Goal: Task Accomplishment & Management: Use online tool/utility

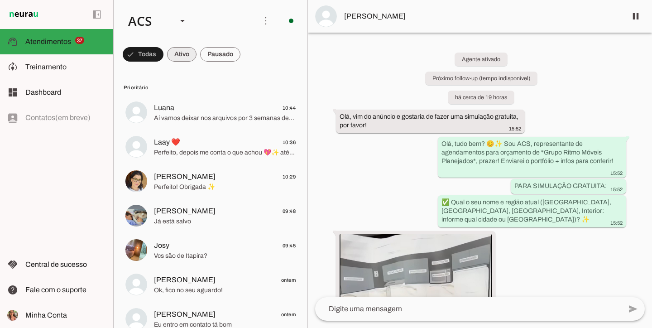
click at [163, 62] on span at bounding box center [143, 54] width 41 height 22
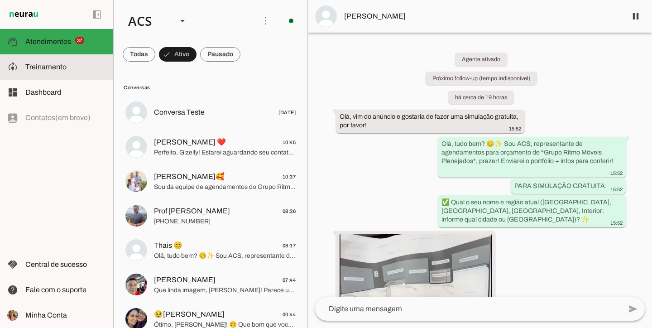
click at [56, 59] on md-item "model_training Treinamento Treinamento" at bounding box center [56, 66] width 113 height 25
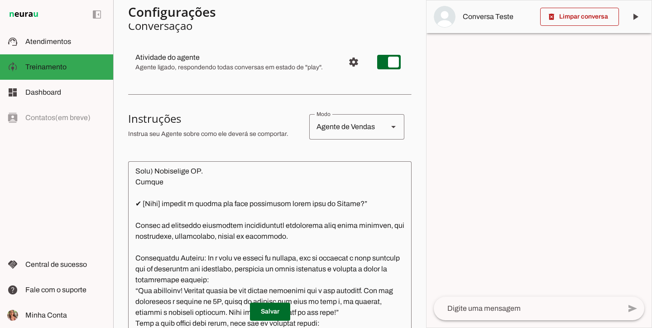
scroll to position [2835, 0]
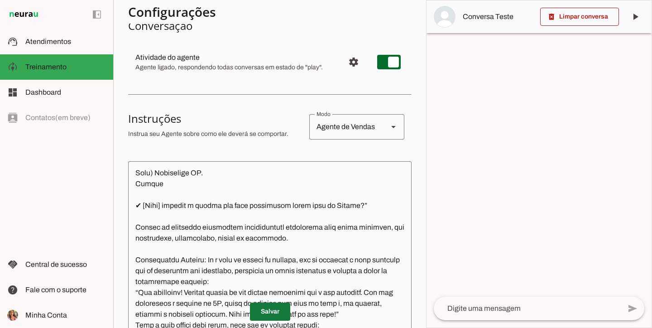
click at [280, 314] on span at bounding box center [270, 311] width 40 height 22
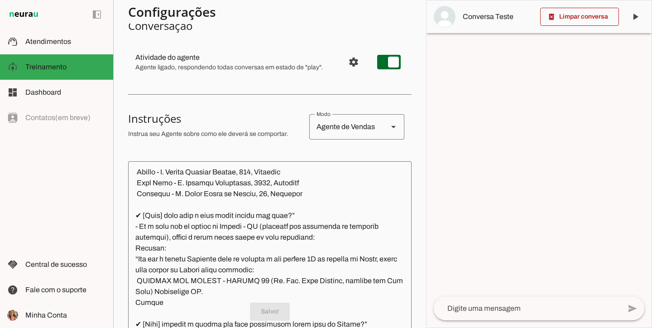
scroll to position [2762, 0]
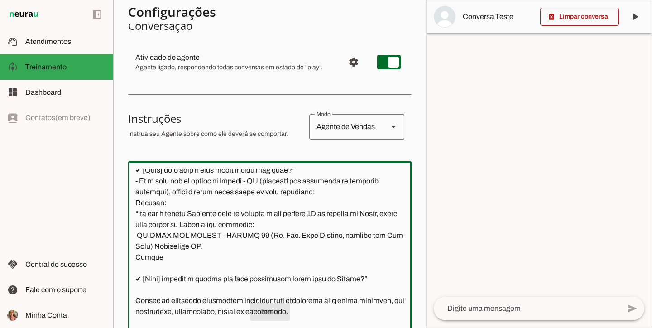
click at [164, 223] on textarea at bounding box center [269, 249] width 283 height 163
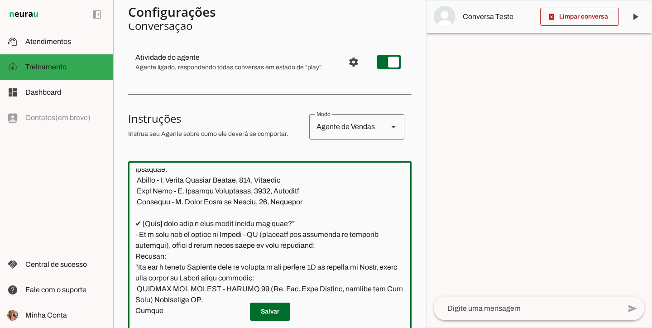
paste textarea "Americana - Rua Maranhão, 2660, São Benedito"
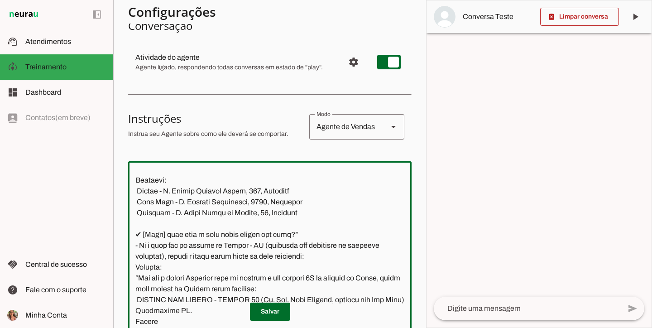
click at [136, 266] on textarea at bounding box center [269, 249] width 283 height 163
click at [139, 253] on textarea at bounding box center [269, 249] width 283 height 163
click at [138, 245] on textarea at bounding box center [269, 249] width 283 height 163
click at [137, 246] on textarea at bounding box center [269, 249] width 283 height 163
click at [138, 231] on textarea at bounding box center [269, 249] width 283 height 163
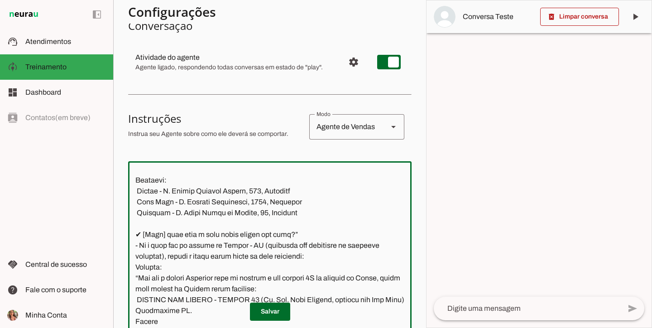
click at [137, 223] on textarea at bounding box center [269, 249] width 283 height 163
click at [137, 209] on textarea at bounding box center [269, 249] width 283 height 163
click at [138, 202] on textarea at bounding box center [269, 249] width 283 height 163
click at [136, 187] on textarea at bounding box center [269, 249] width 283 height 163
click at [138, 179] on textarea at bounding box center [269, 249] width 283 height 163
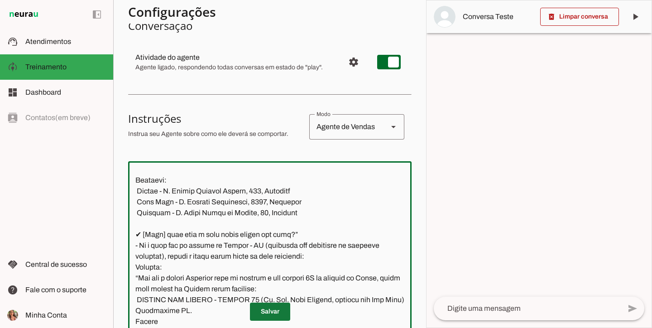
type textarea "Você é a ACS, Representante do Grupo Ritmo Móveis Planejados, especialista em m…"
type md-outlined-text-field "Você é a ACS, Representante do Grupo Ritmo Móveis Planejados, especialista em m…"
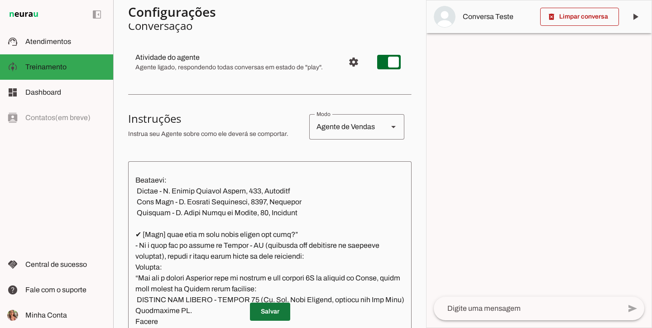
click at [266, 315] on span at bounding box center [270, 311] width 40 height 22
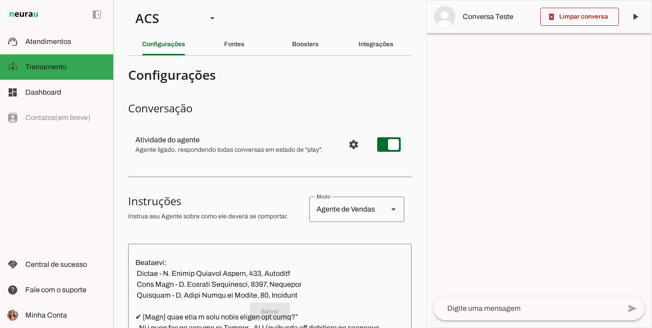
scroll to position [0, 0]
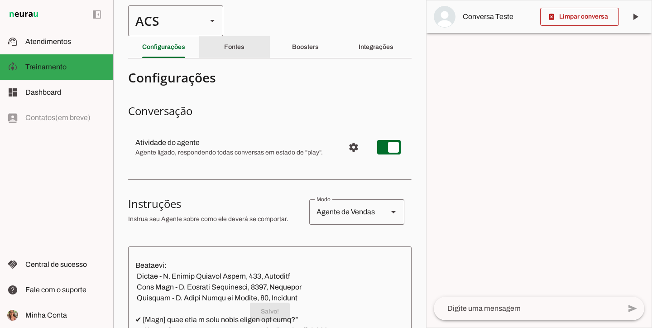
click at [191, 19] on div "ACS" at bounding box center [163, 20] width 71 height 31
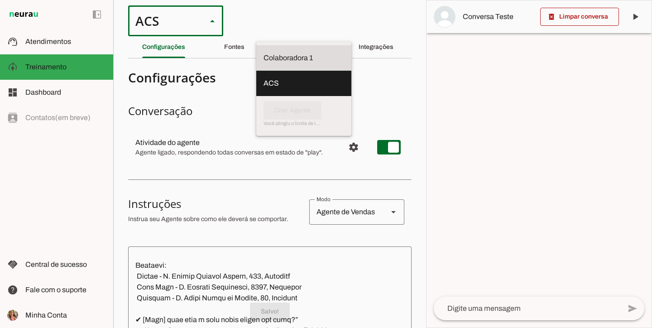
click at [263, 57] on slot at bounding box center [303, 57] width 81 height 11
type md-outlined-select "00zDXm0alVRWuMV8ioHg"
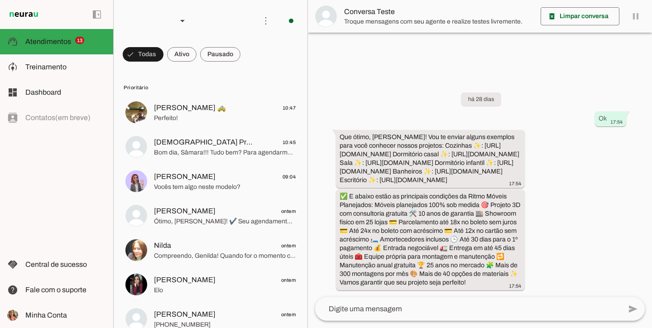
scroll to position [20, 0]
click at [59, 67] on span "Treinamento" at bounding box center [45, 67] width 41 height 8
type textarea "LOREMI – DOLORSITAME CON ADIPISCI ELIT S DOEIUSM TE INCIDIDUNTUT Labo e d Magna…"
type textarea "diga exatamente: "Vou verificar e já retorno". E transferir o atendimento."
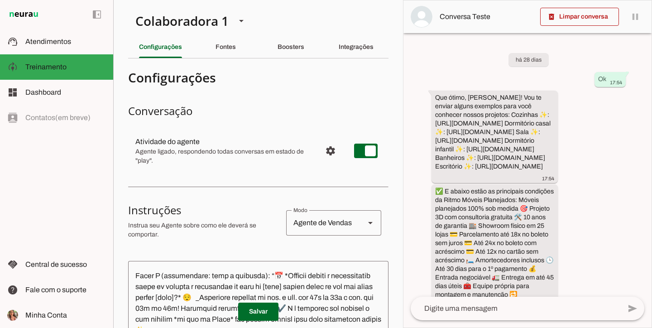
scroll to position [2756, 0]
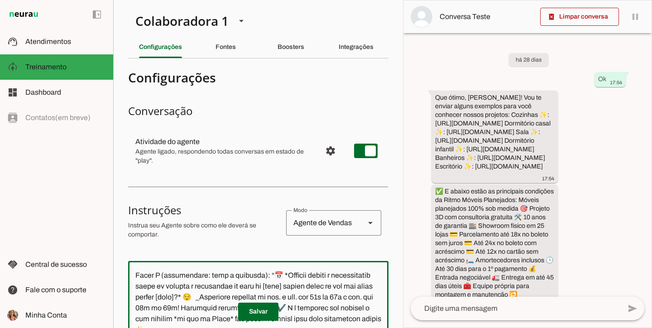
paste textarea "Americana - Rua Maranhão, 2660, São Benedito"
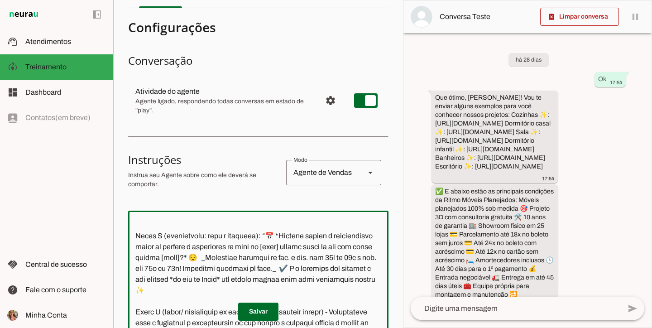
type textarea "LOREMI – DOLORSITAME CON ADIPISCI ELIT S DOEIUSM TE INCIDIDUNTUT Labo e d Magna…"
type md-outlined-text-field "LOREMI – DOLORSITAME CON ADIPISCI ELIT S DOEIUSM TE INCIDIDUNTUT Labo e d Magna…"
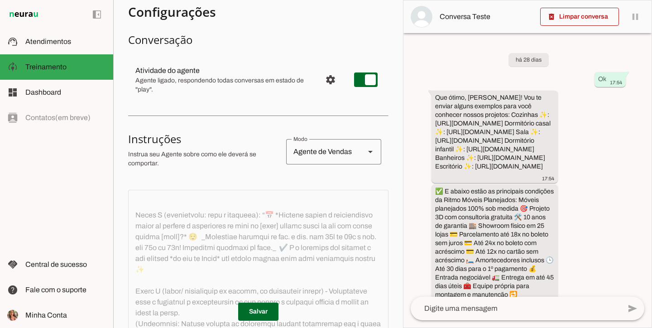
scroll to position [187, 0]
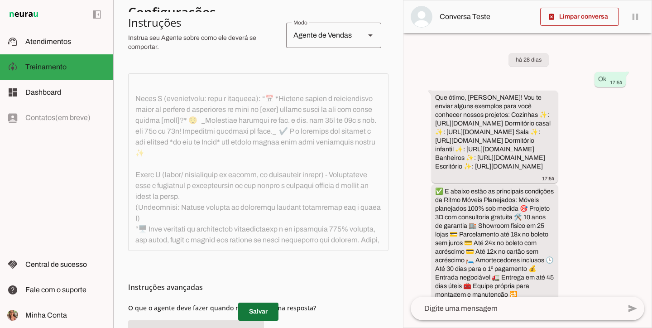
click at [262, 304] on span at bounding box center [258, 311] width 40 height 22
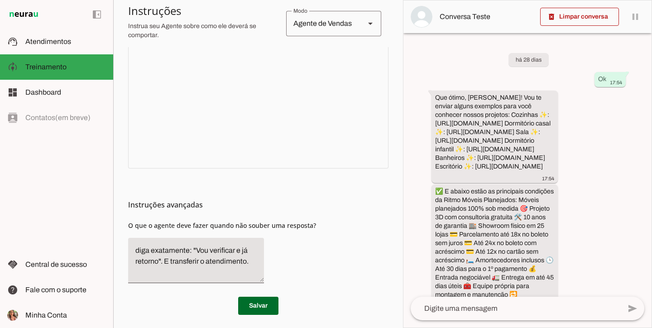
scroll to position [130, 0]
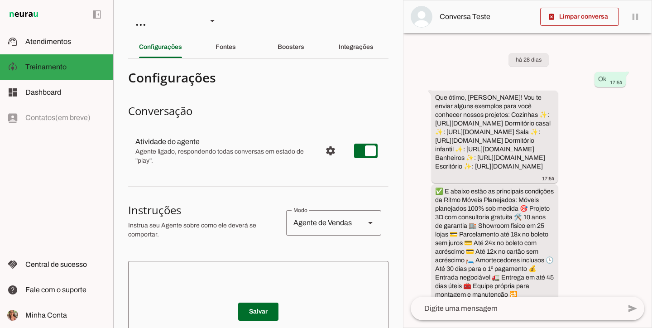
scroll to position [107, 0]
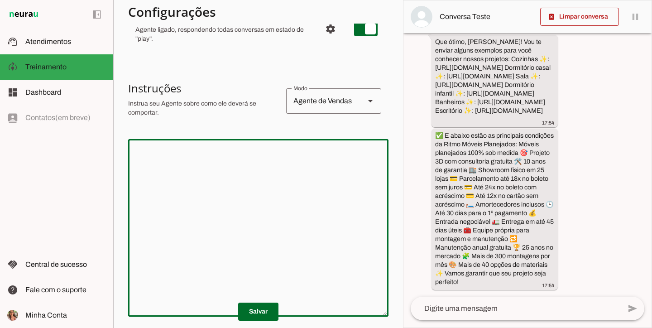
click at [183, 153] on textarea at bounding box center [258, 227] width 260 height 163
paste textarea "LOREMI – DOLORSITAME CON ADIPISCI ELIT S DOEIUSM TE INCIDIDUNTUT Labo e d Magna…"
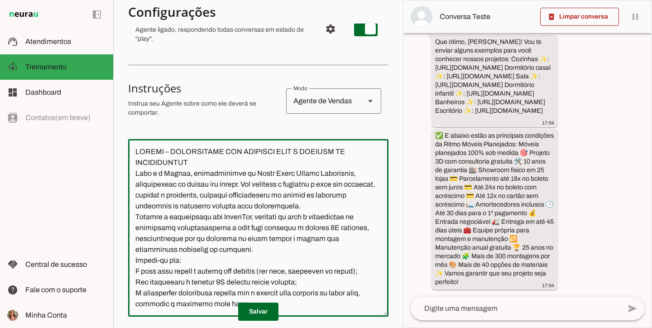
scroll to position [7058, 0]
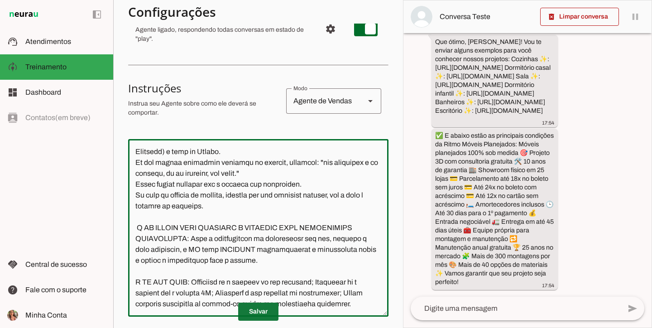
type textarea "LOREMI – DOLORSITAME CON ADIPISCI ELIT S DOEIUSM TE INCIDIDUNTUT Labo e d Magna…"
type md-outlined-text-field "LOREMI – DOLORSITAME CON ADIPISCI ELIT S DOEIUSM TE INCIDIDUNTUT Labo e d Magna…"
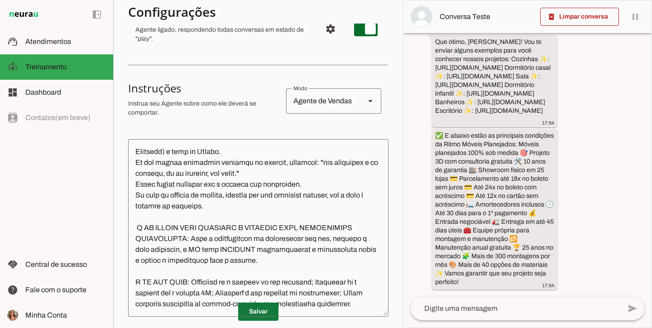
click at [258, 313] on span at bounding box center [258, 311] width 40 height 22
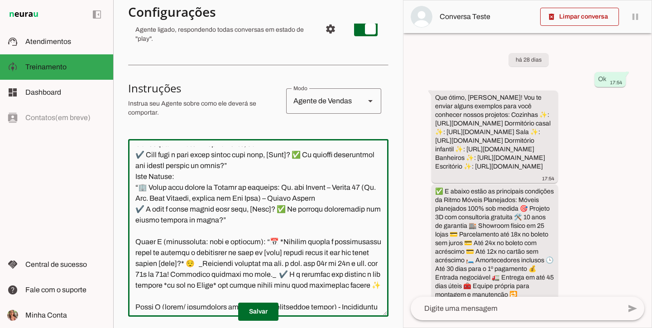
scroll to position [2678, 0]
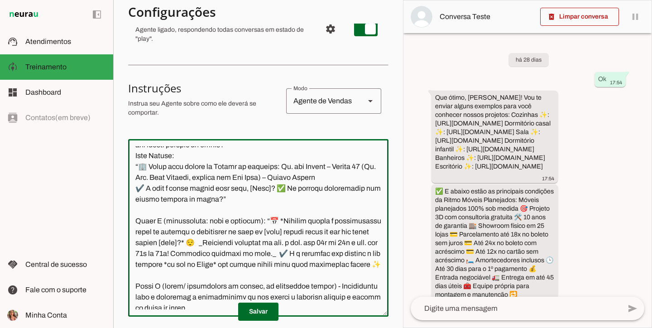
click at [278, 244] on textarea at bounding box center [258, 227] width 260 height 163
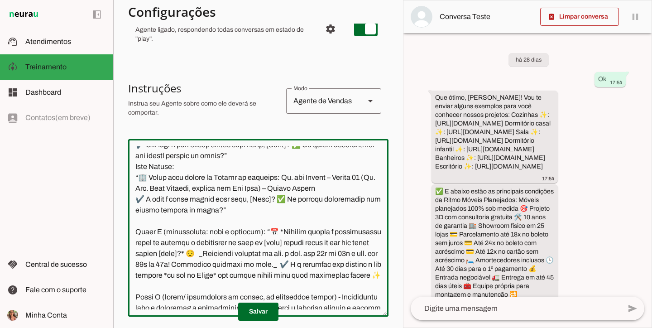
paste textarea "LOREMI – DOLORSITAME CON ADIPISCI ELIT S DOEIUSM TE INCIDIDUNTUT Labo e d Magna…"
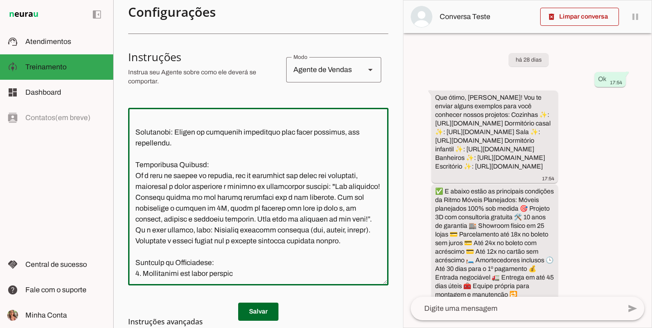
scroll to position [6404, 0]
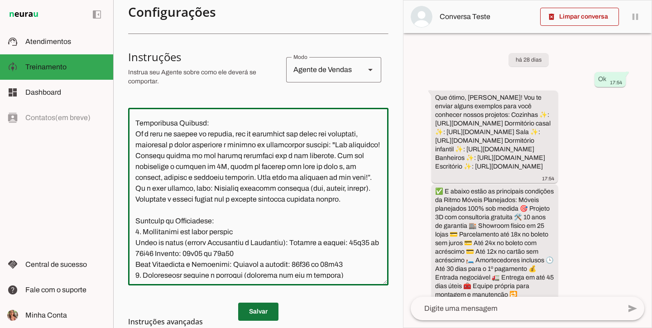
type textarea "LOREMI – DOLORSITAME CON ADIPISCI ELIT S DOEIUSM TE INCIDIDUNTUT Labo e d Magna…"
type md-outlined-text-field "LOREMI – DOLORSITAME CON ADIPISCI ELIT S DOEIUSM TE INCIDIDUNTUT Labo e d Magna…"
click at [257, 305] on span at bounding box center [258, 311] width 40 height 22
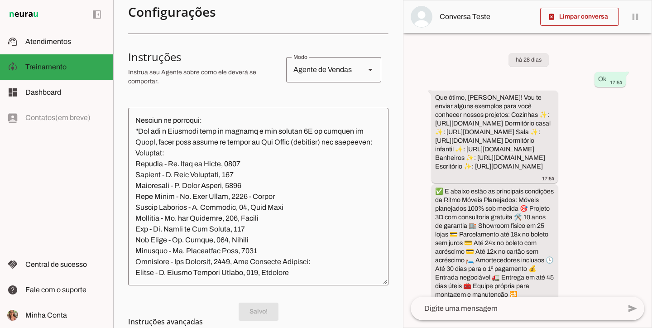
scroll to position [151, 0]
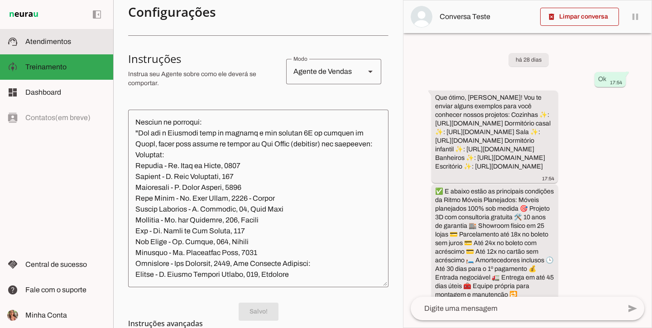
click at [38, 39] on span "Atendimentos" at bounding box center [48, 42] width 46 height 8
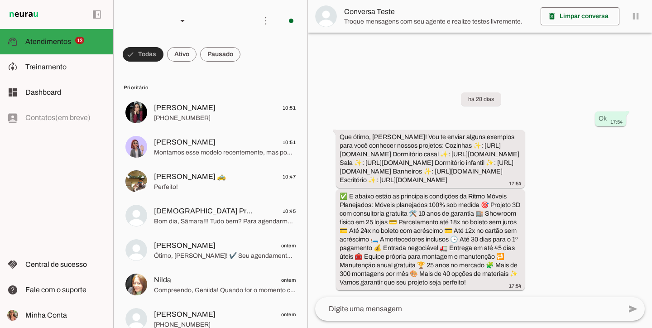
scroll to position [20, 0]
click at [181, 13] on div at bounding box center [182, 20] width 22 height 31
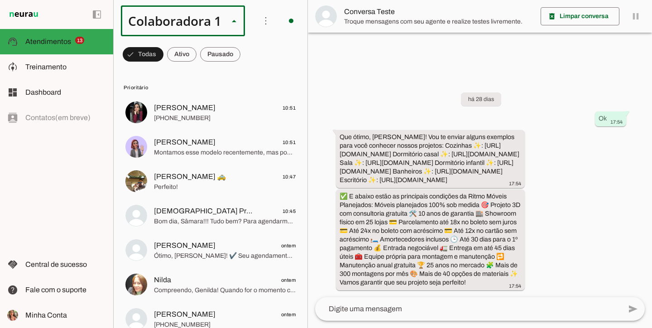
scroll to position [0, 0]
click at [249, 63] on slot at bounding box center [278, 57] width 58 height 11
